Goal: Find specific page/section: Find specific page/section

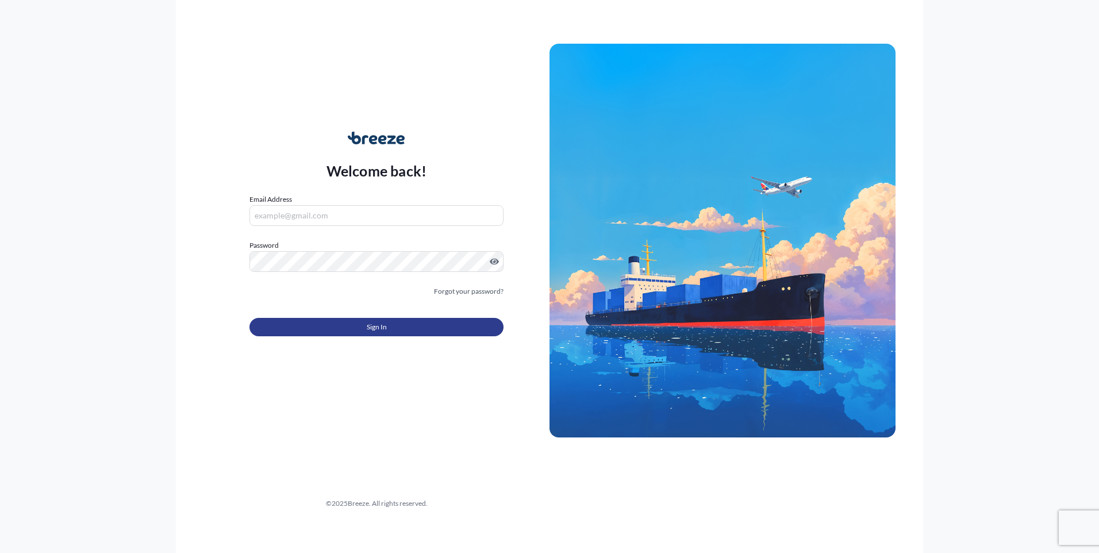
type input "[EMAIL_ADDRESS][DOMAIN_NAME]"
click at [378, 328] on span "Sign In" at bounding box center [377, 326] width 20 height 11
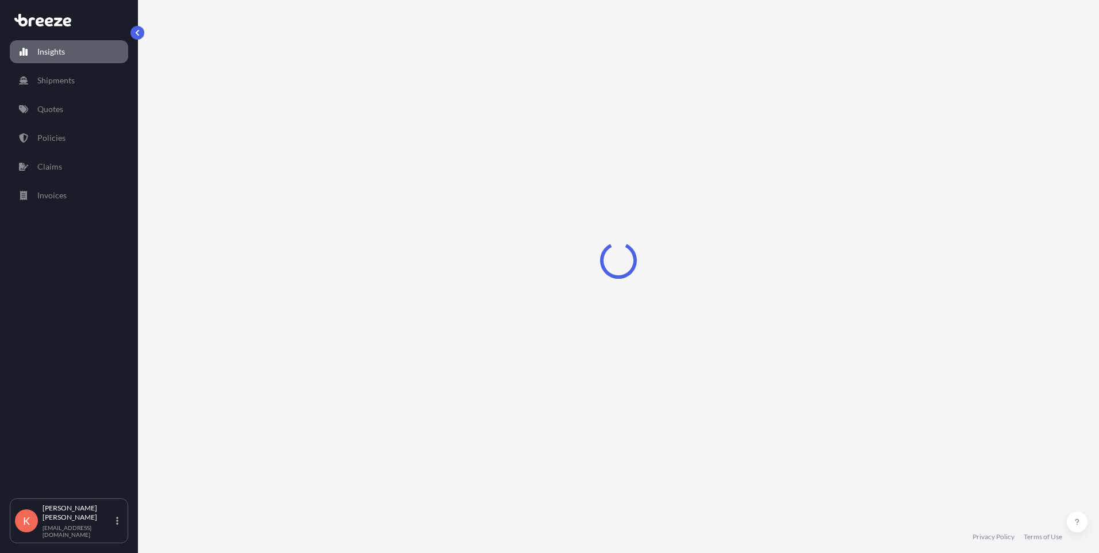
select select "2025"
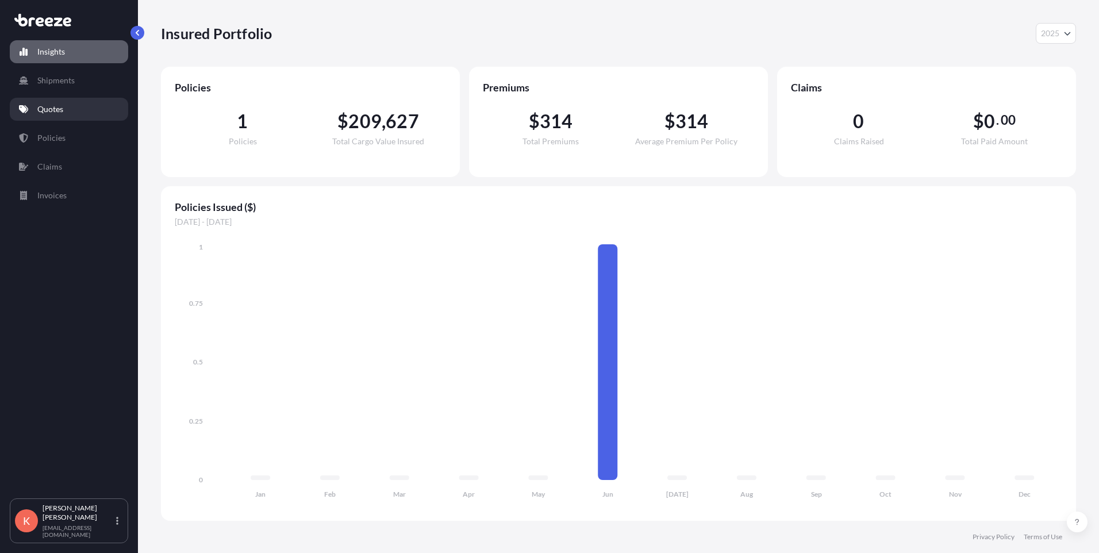
click at [79, 106] on link "Quotes" at bounding box center [69, 109] width 118 height 23
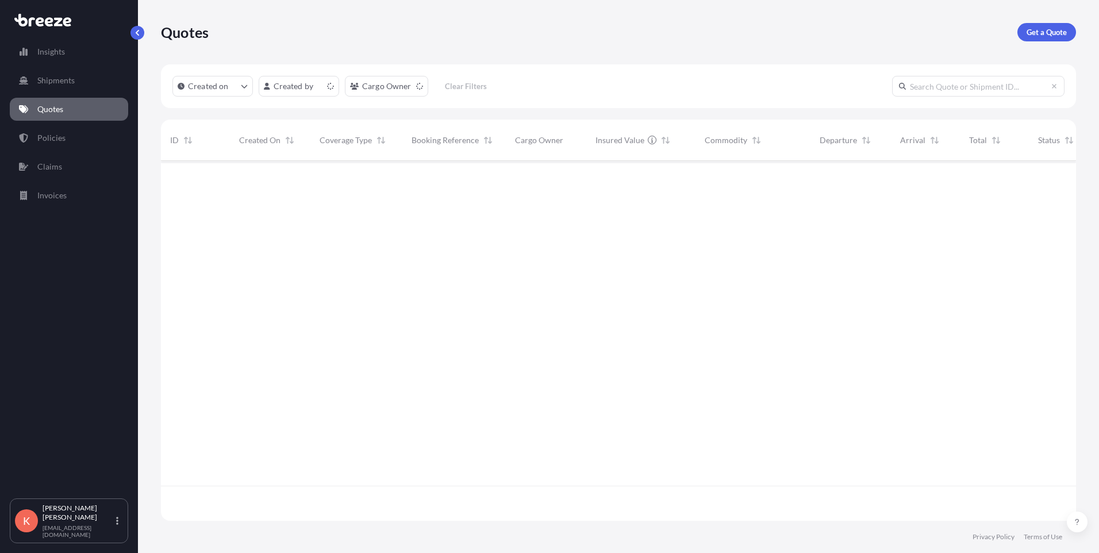
scroll to position [357, 906]
